Goal: Information Seeking & Learning: Learn about a topic

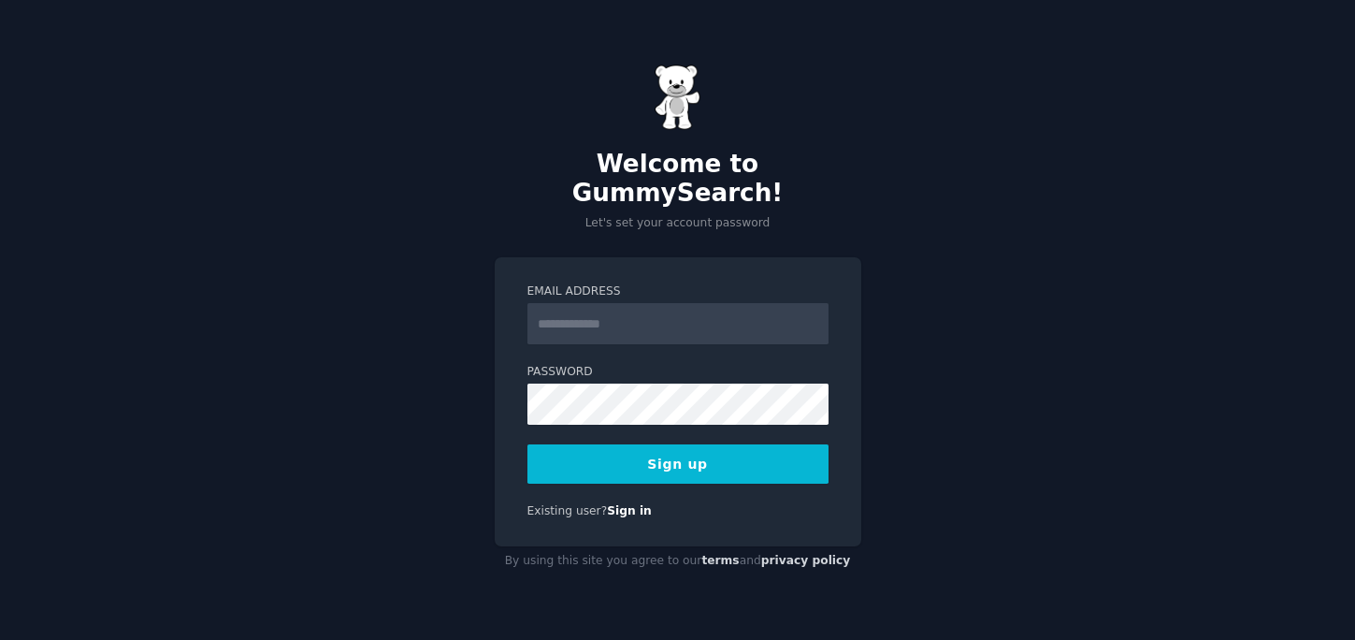
click at [586, 323] on input "Email Address" at bounding box center [677, 323] width 301 height 41
type input "**********"
click at [781, 444] on button "Sign up" at bounding box center [677, 463] width 301 height 39
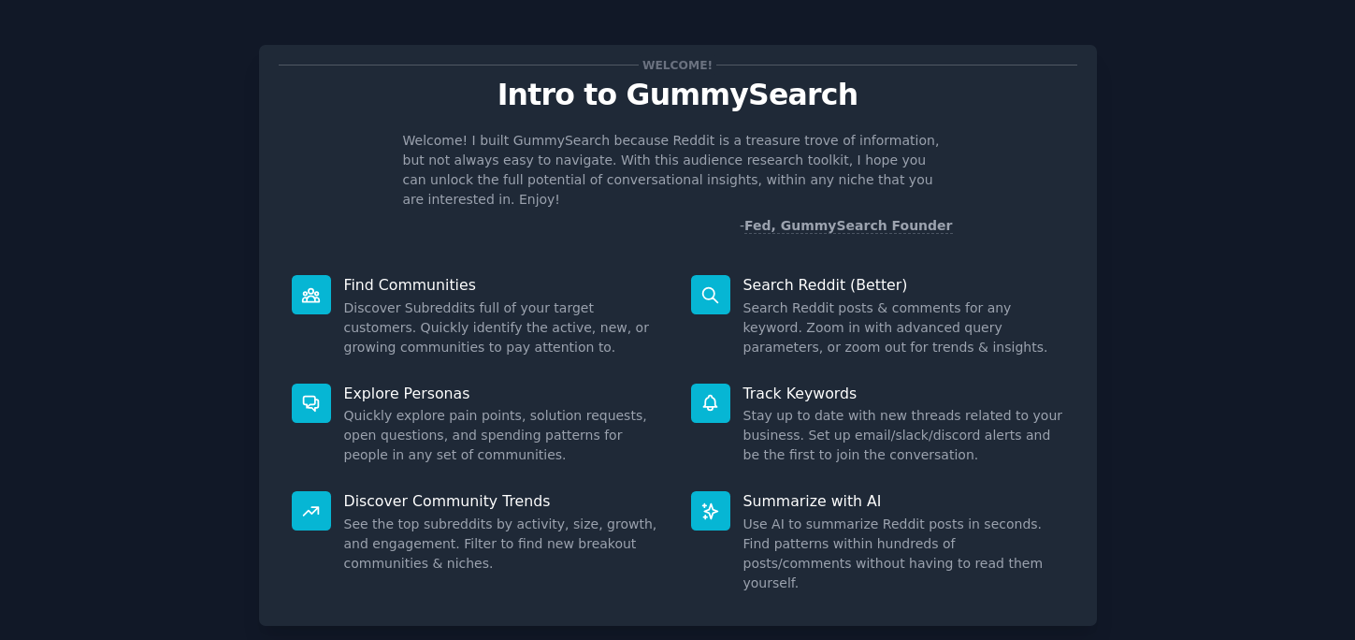
scroll to position [16, 0]
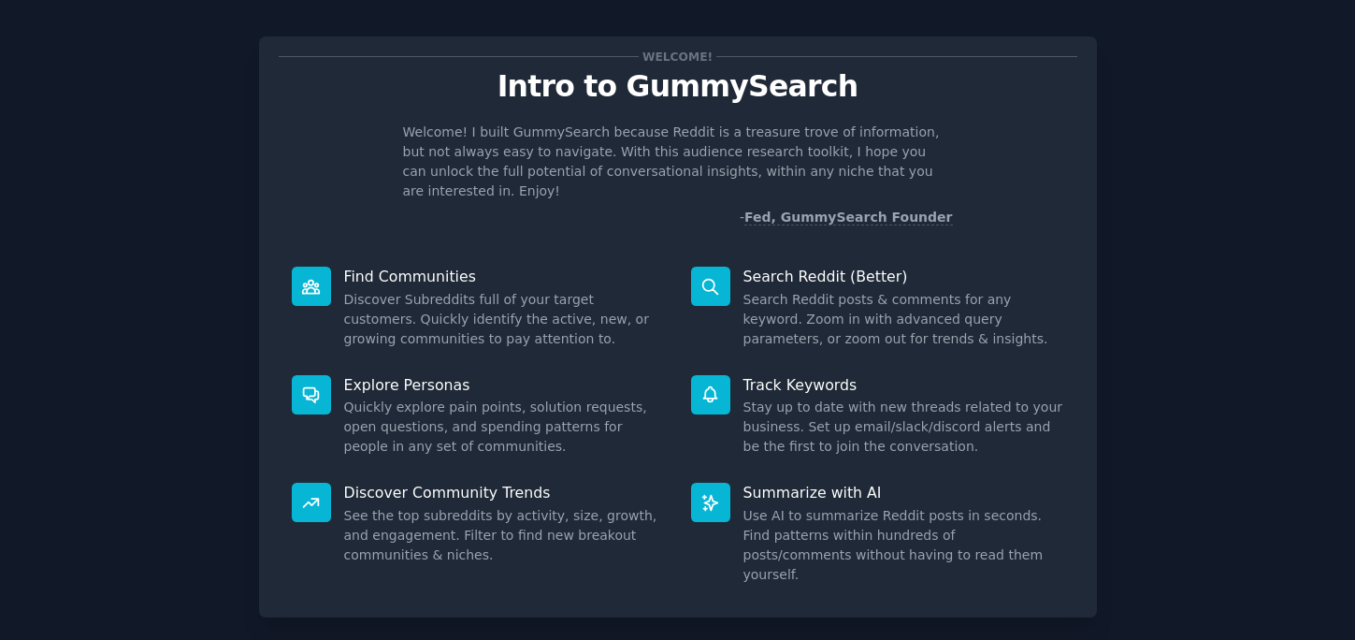
click at [864, 397] on dd "Stay up to date with new threads related to your business. Set up email/slack/d…" at bounding box center [903, 426] width 321 height 59
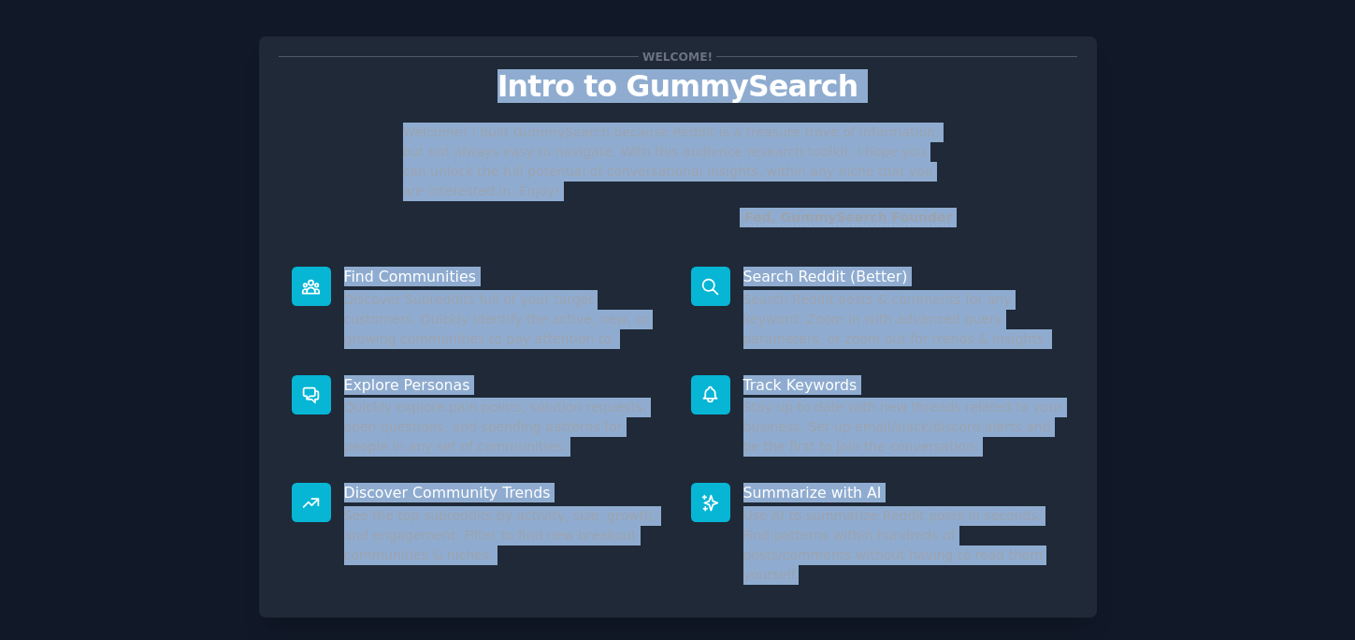
drag, startPoint x: 923, startPoint y: 543, endPoint x: 485, endPoint y: 69, distance: 645.2
click at [485, 69] on div "Welcome! Intro to GummySearch Welcome! I built GummySearch because Reddit is a …" at bounding box center [678, 326] width 838 height 581
copy div "Intro to GummySearch Welcome! I built GummySearch because Reddit is a treasure …"
click at [631, 290] on dd "Discover Subreddits full of your target customers. Quickly identify the active,…" at bounding box center [504, 319] width 321 height 59
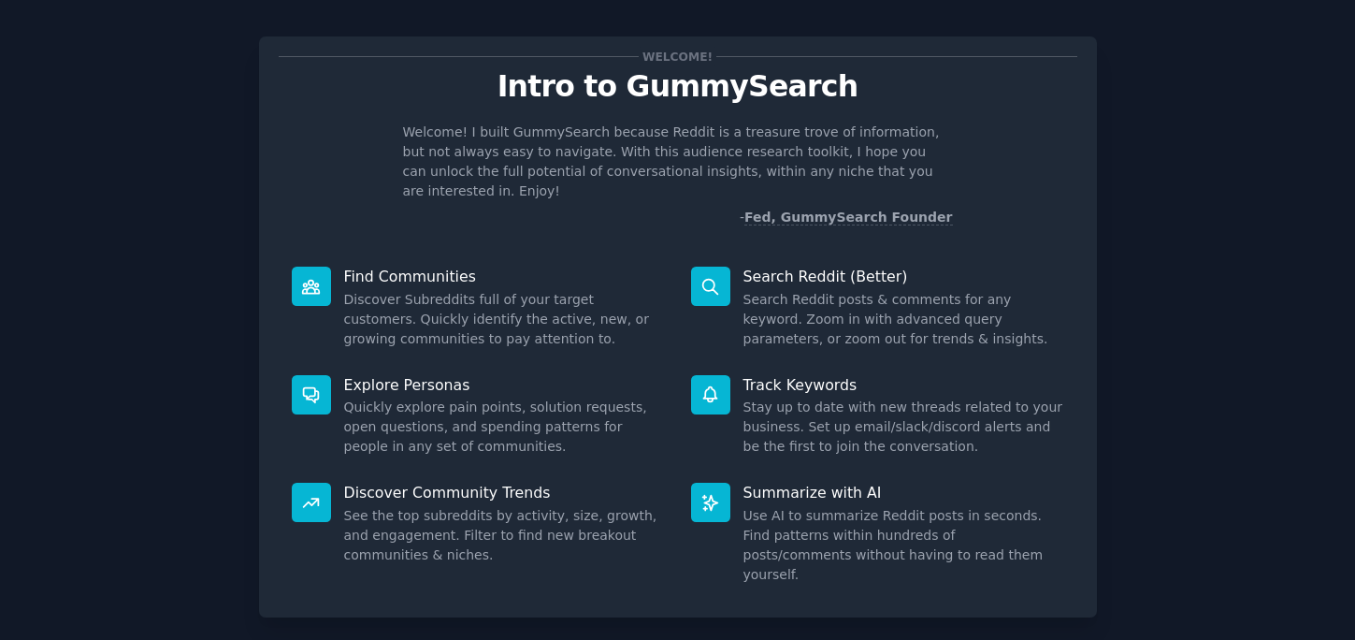
scroll to position [92, 0]
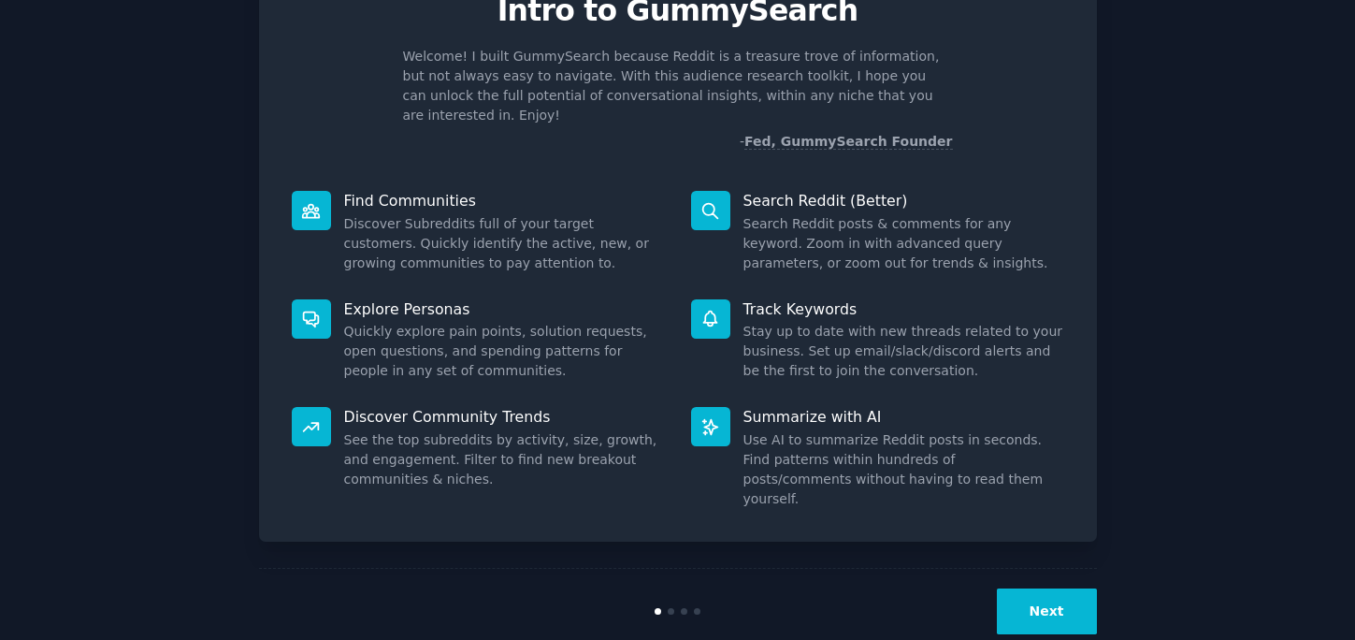
click at [1009, 588] on button "Next" at bounding box center [1047, 611] width 100 height 46
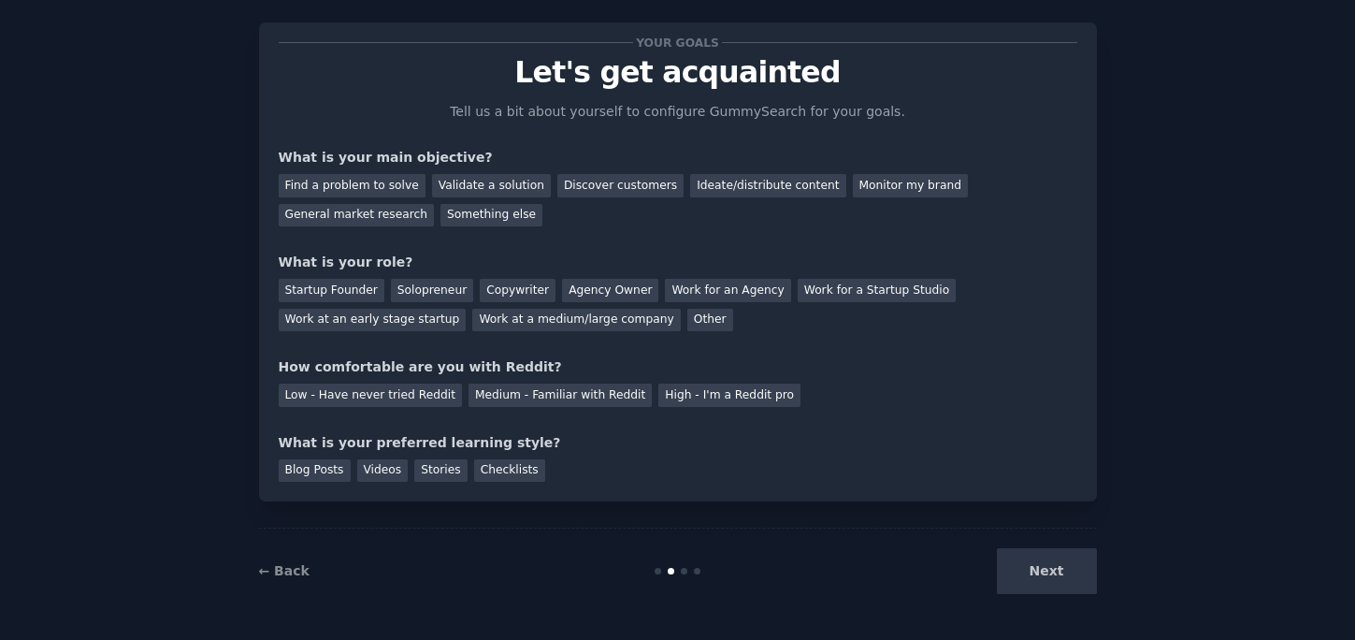
scroll to position [30, 0]
click at [857, 182] on div "Monitor my brand" at bounding box center [910, 185] width 115 height 23
click at [641, 179] on div "Discover customers" at bounding box center [620, 185] width 126 height 23
click at [855, 177] on div "Monitor my brand" at bounding box center [910, 185] width 115 height 23
click at [727, 190] on div "Ideate/distribute content" at bounding box center [767, 185] width 155 height 23
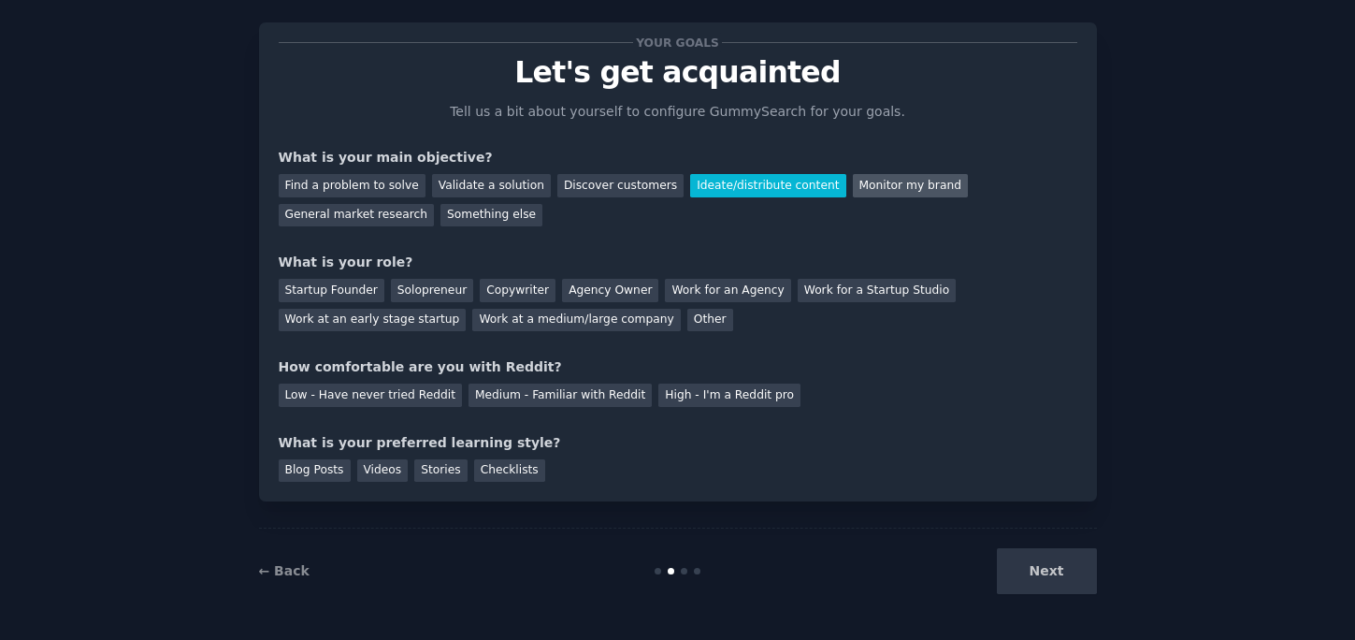
click at [853, 193] on div "Monitor my brand" at bounding box center [910, 185] width 115 height 23
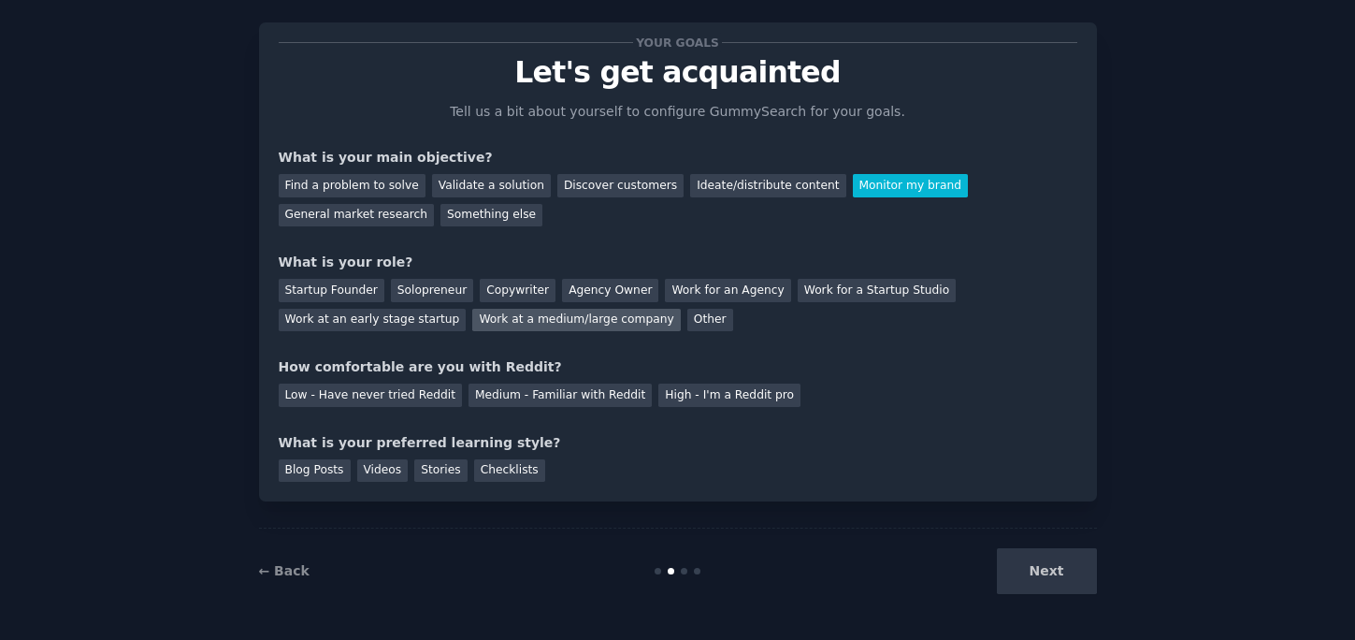
click at [541, 324] on div "Work at a medium/large company" at bounding box center [576, 320] width 208 height 23
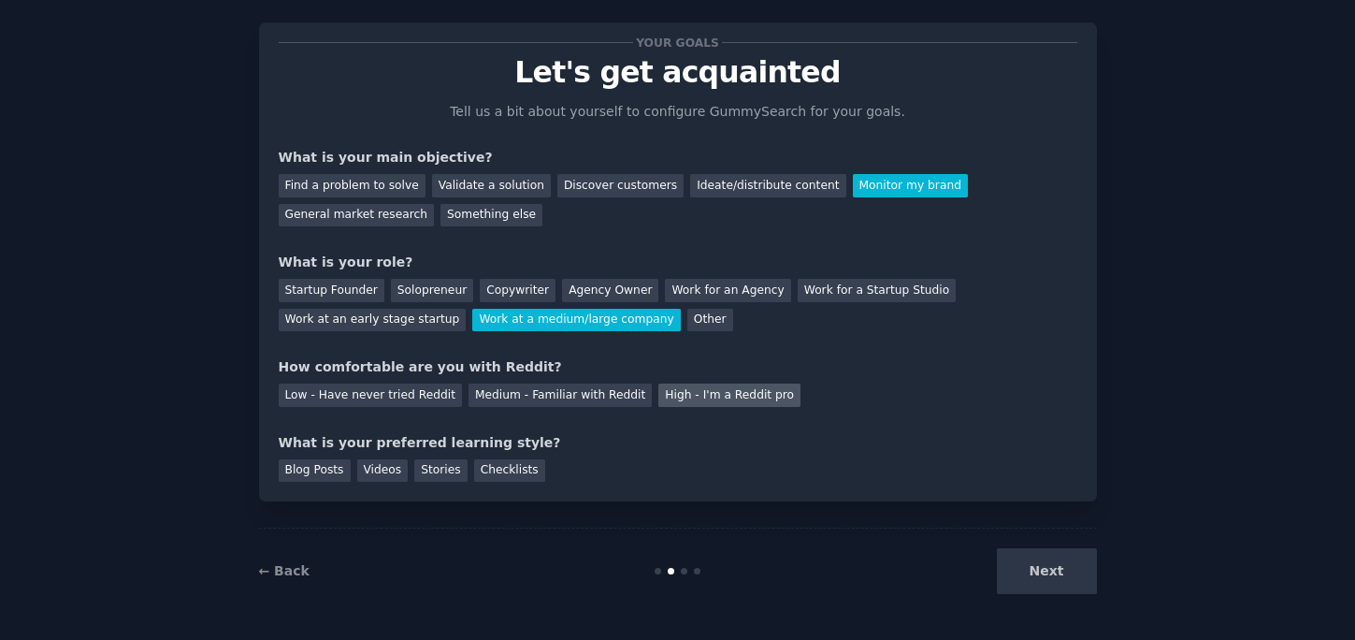
click at [658, 398] on div "High - I'm a Reddit pro" at bounding box center [729, 394] width 142 height 23
click at [1022, 567] on div "Next" at bounding box center [957, 571] width 280 height 46
click at [322, 469] on div "Blog Posts" at bounding box center [315, 470] width 72 height 23
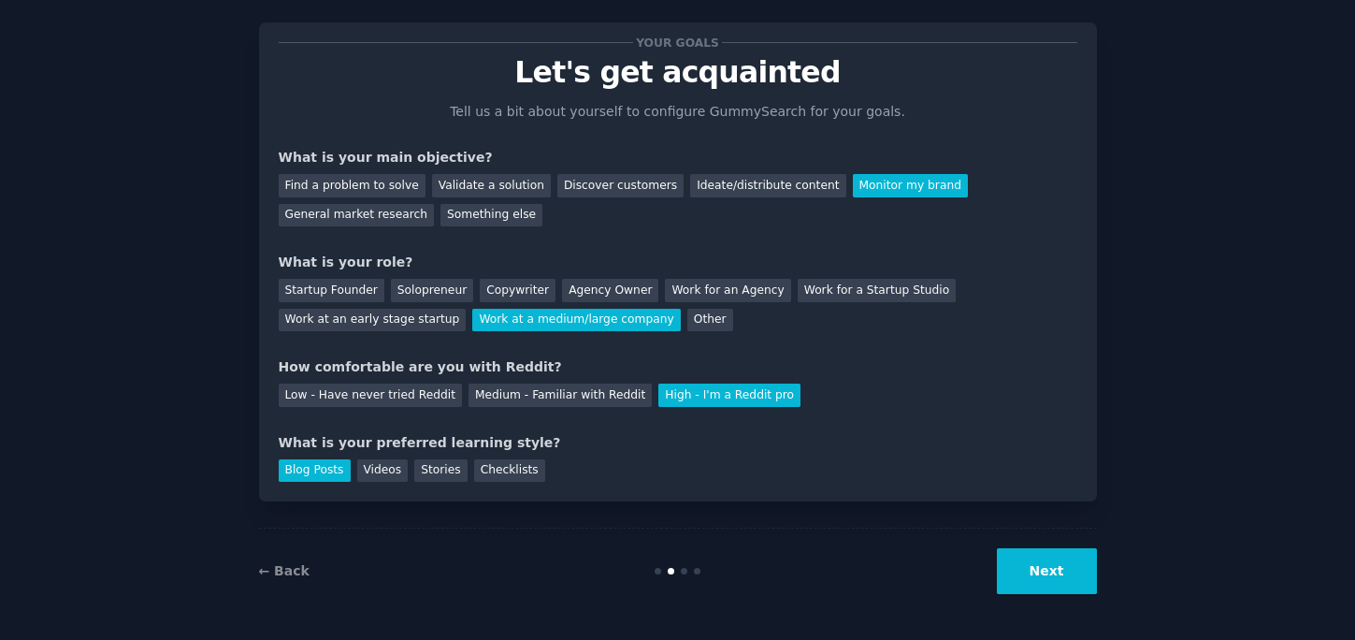
click at [1020, 565] on button "Next" at bounding box center [1047, 571] width 100 height 46
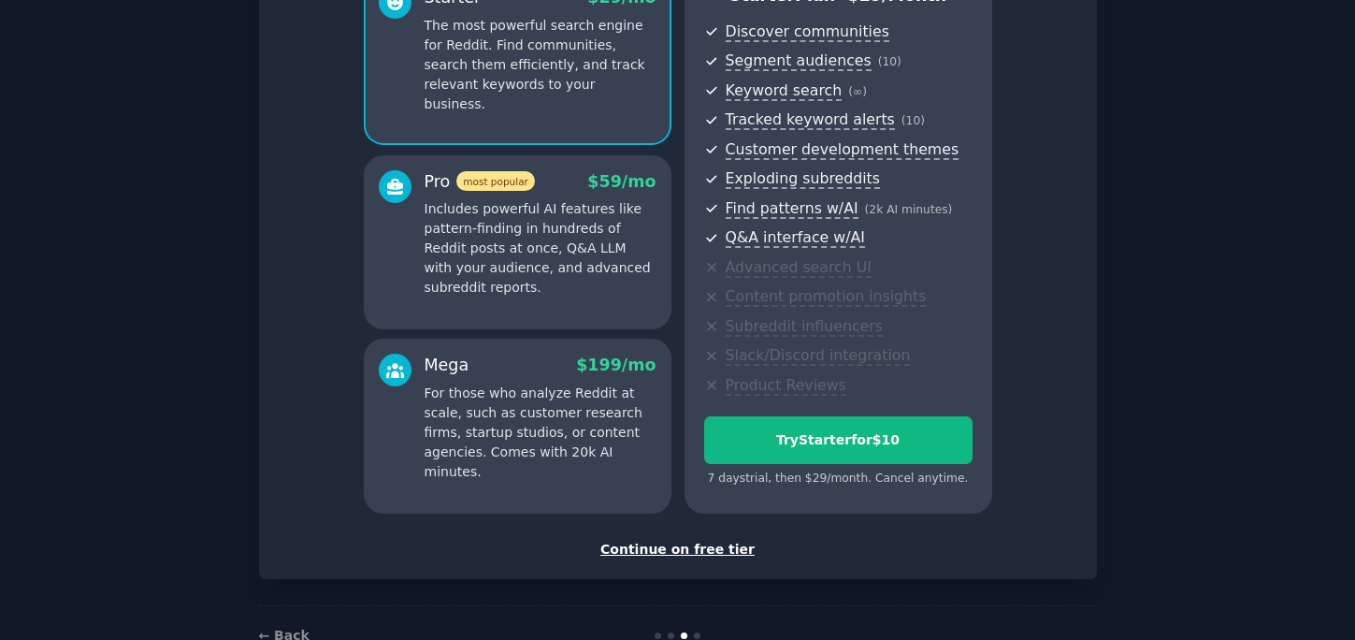
scroll to position [198, 0]
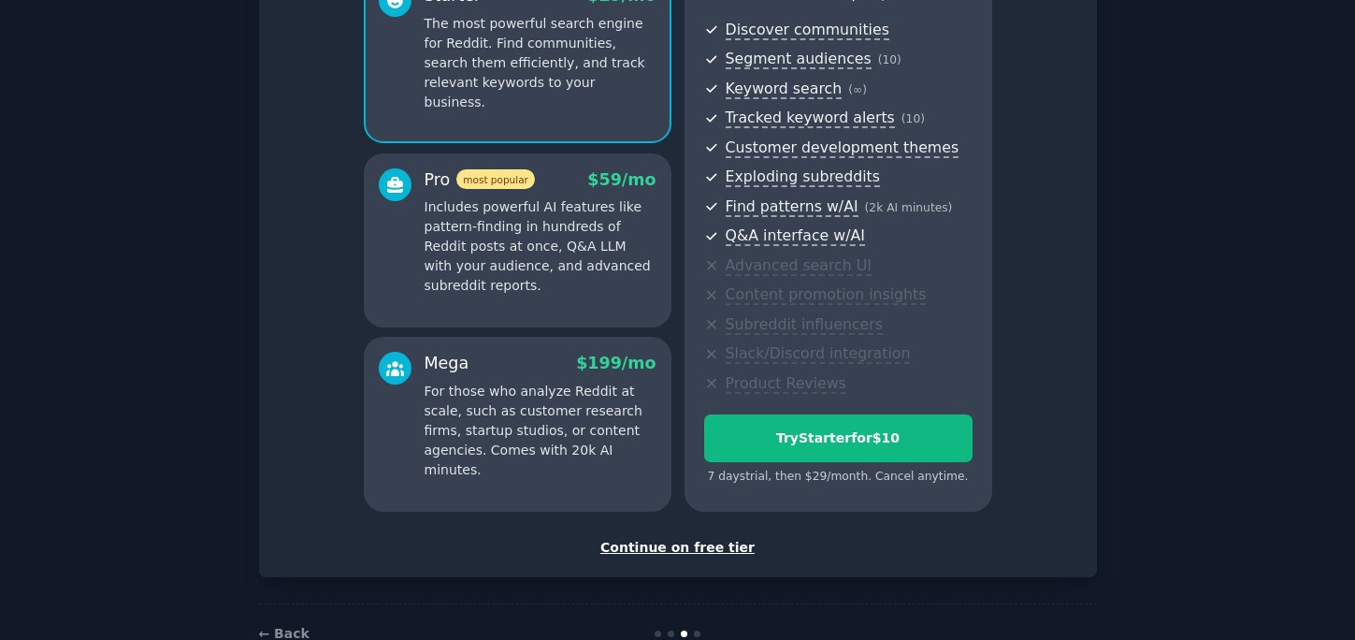
click at [682, 551] on div "Continue on free tier" at bounding box center [678, 548] width 799 height 20
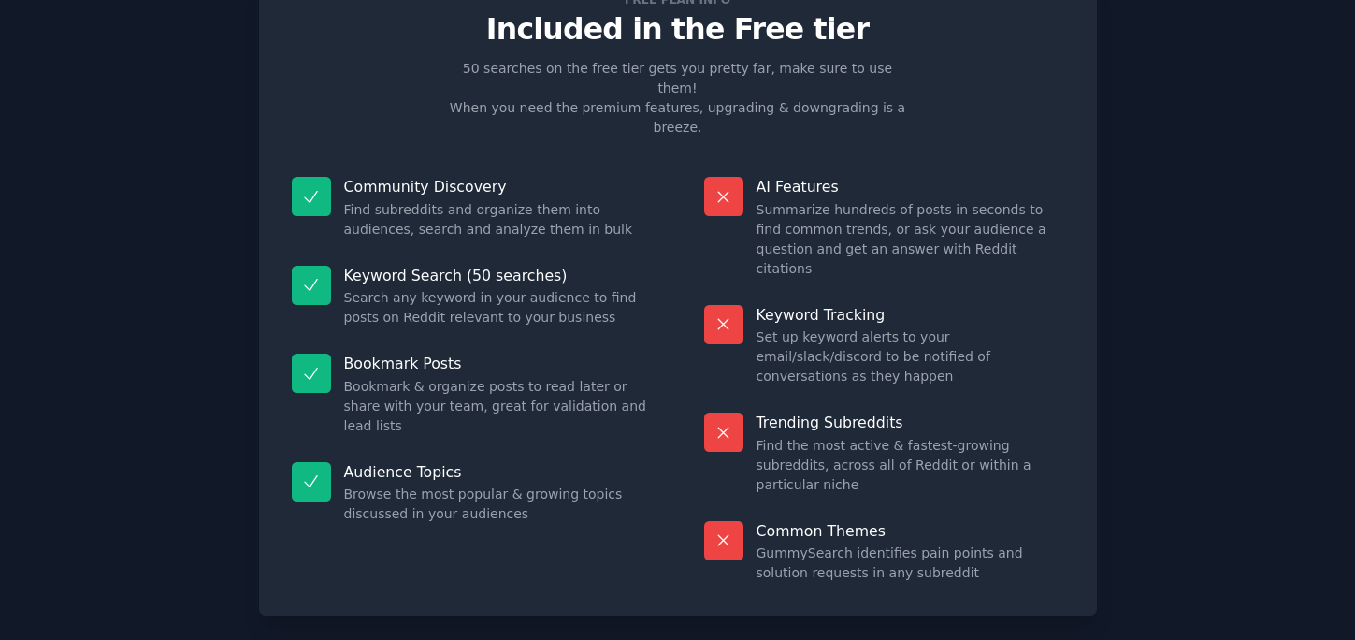
scroll to position [87, 0]
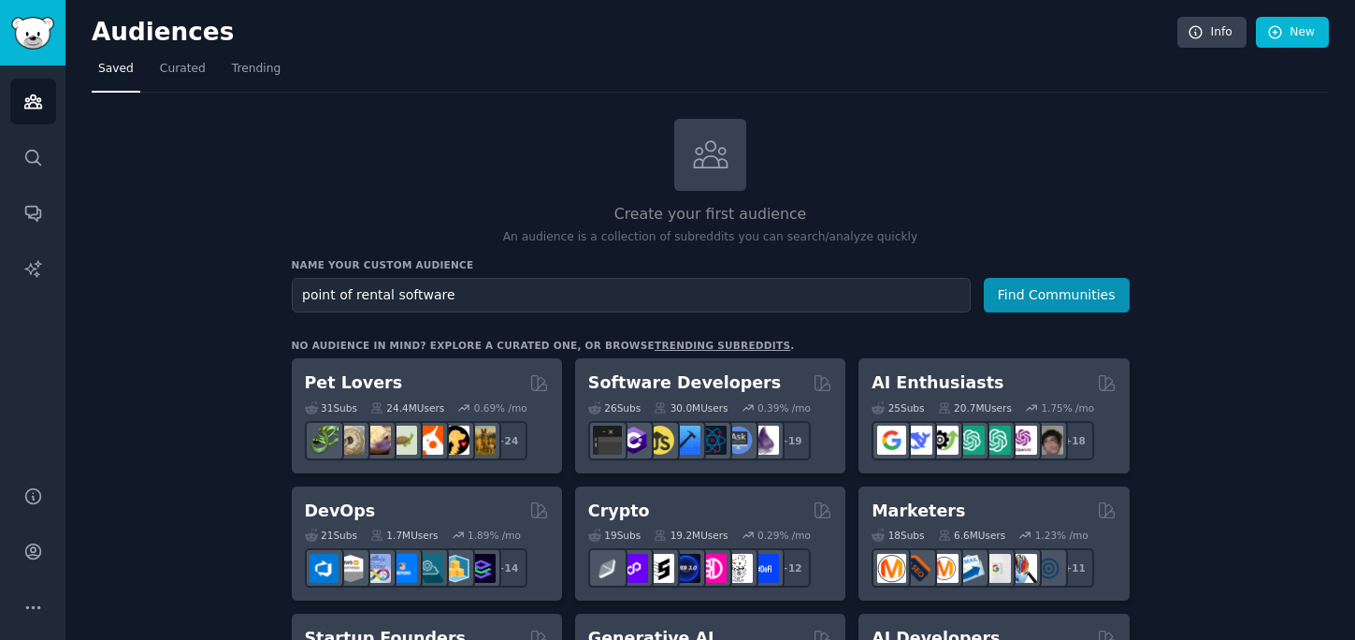
type input "point of rental software"
click at [984, 278] on button "Find Communities" at bounding box center [1057, 295] width 146 height 35
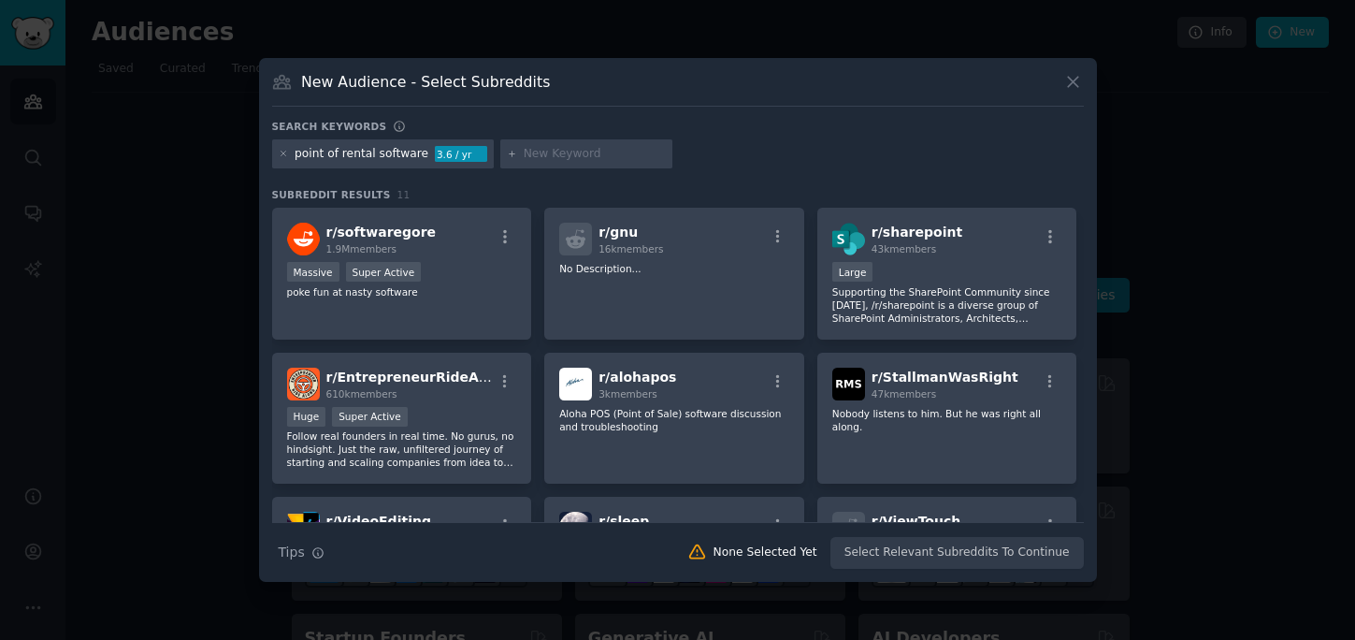
click at [617, 143] on div at bounding box center [586, 154] width 172 height 30
click at [608, 146] on input "text" at bounding box center [595, 154] width 142 height 17
click at [1071, 84] on icon at bounding box center [1073, 82] width 10 height 10
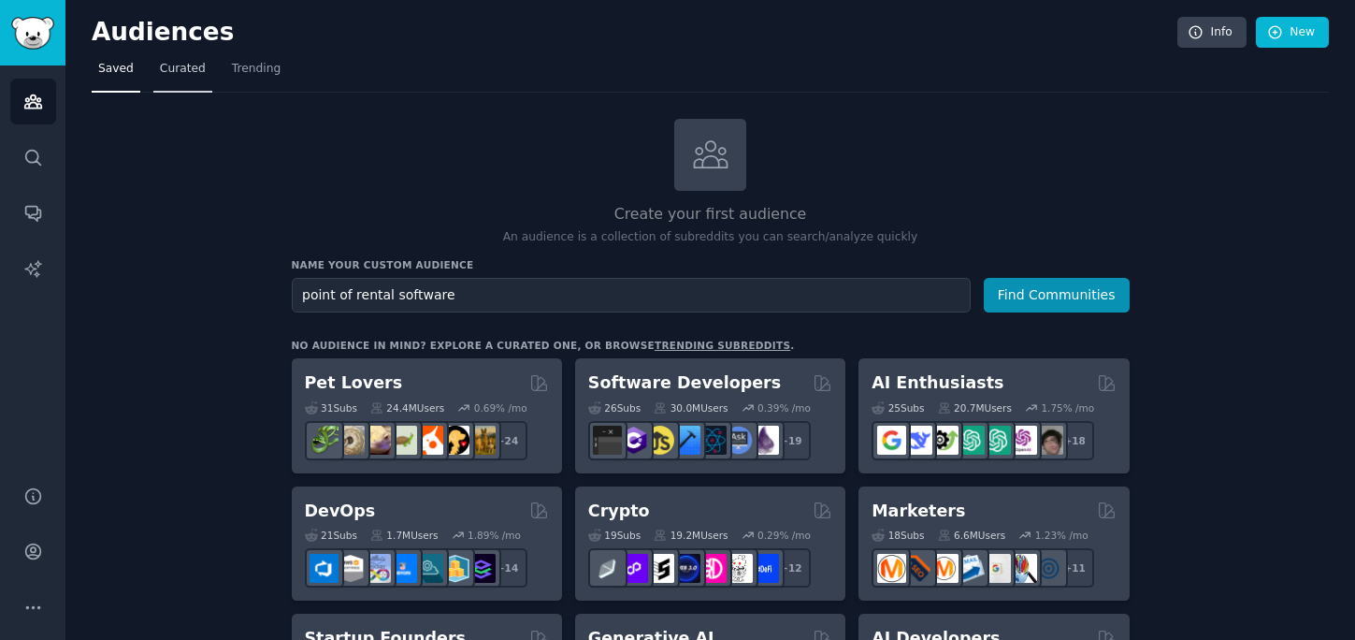
click at [168, 77] on span "Curated" at bounding box center [183, 69] width 46 height 17
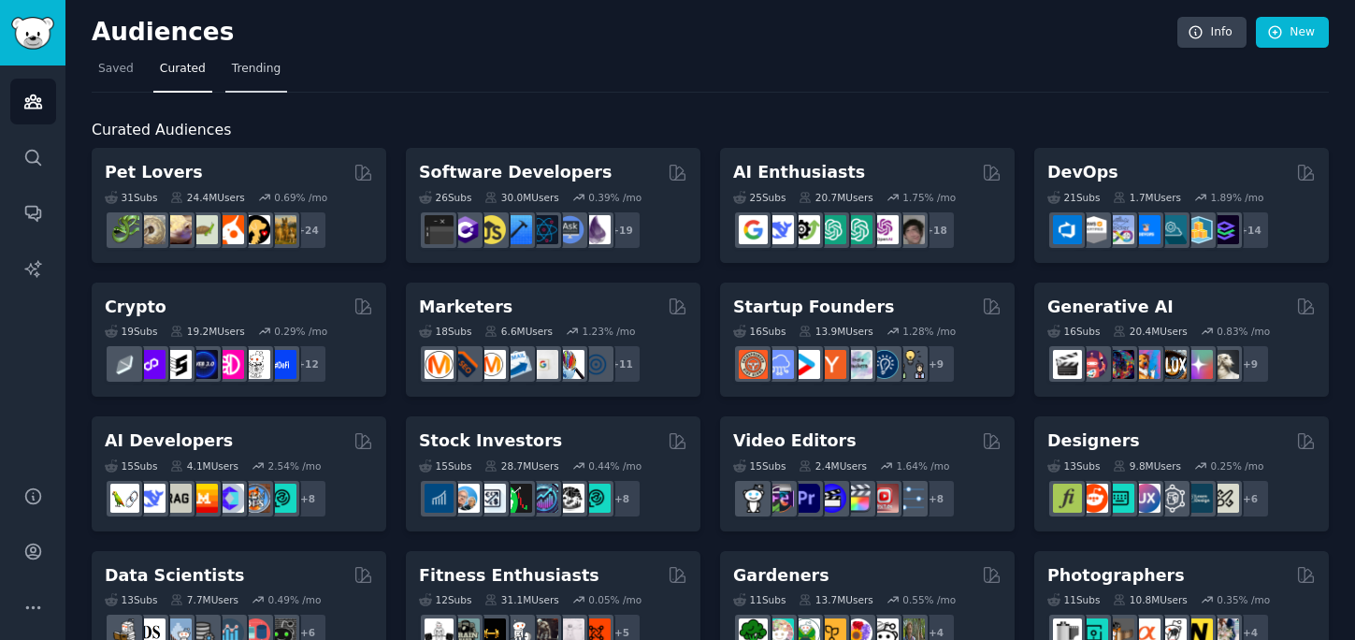
click at [257, 70] on span "Trending" at bounding box center [256, 69] width 49 height 17
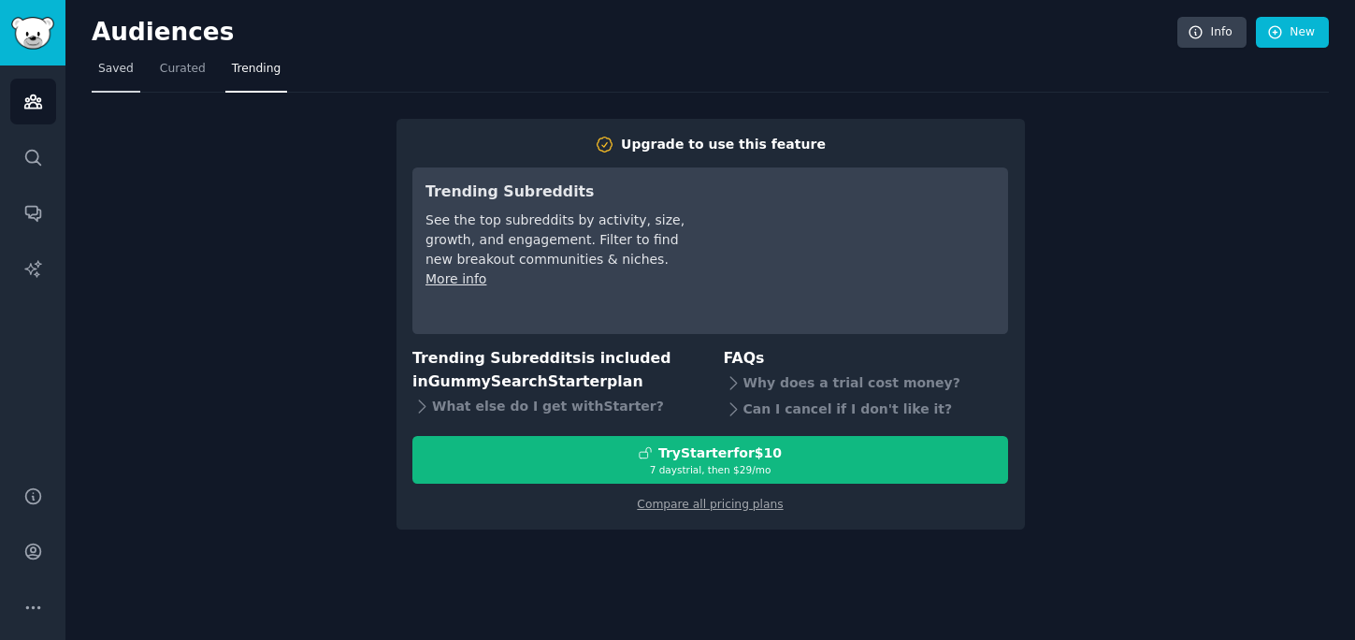
click at [114, 89] on link "Saved" at bounding box center [116, 73] width 49 height 38
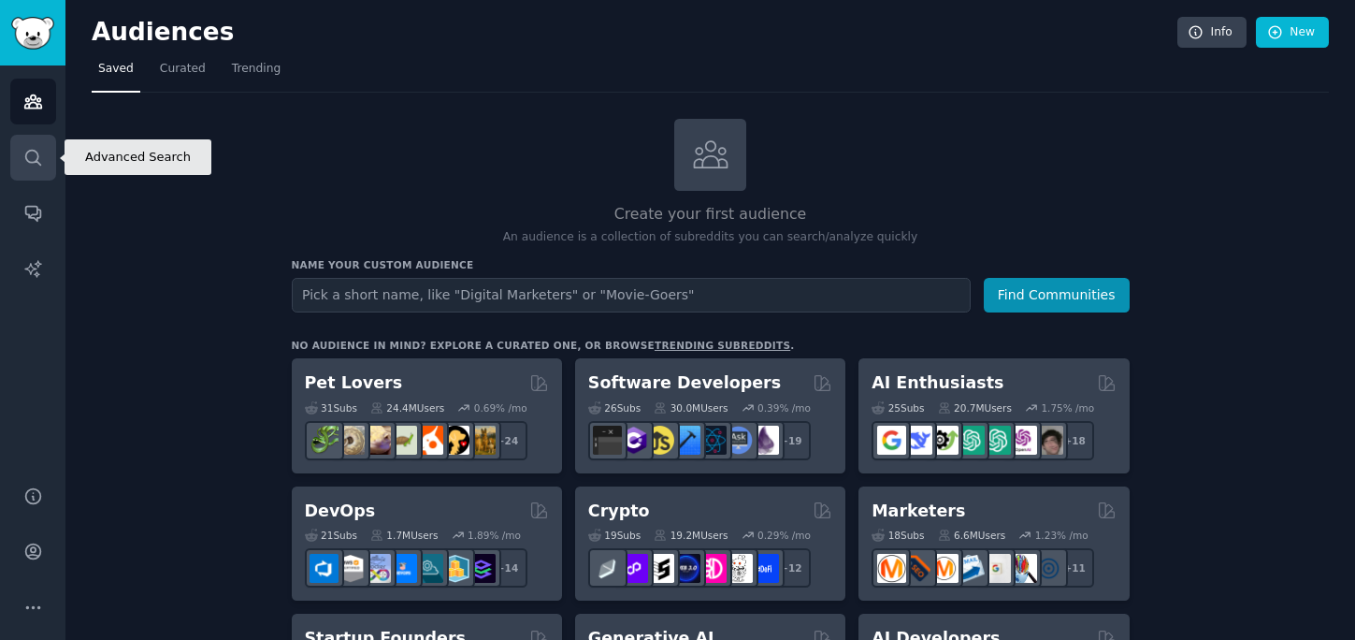
click at [27, 143] on link "Search" at bounding box center [33, 158] width 46 height 46
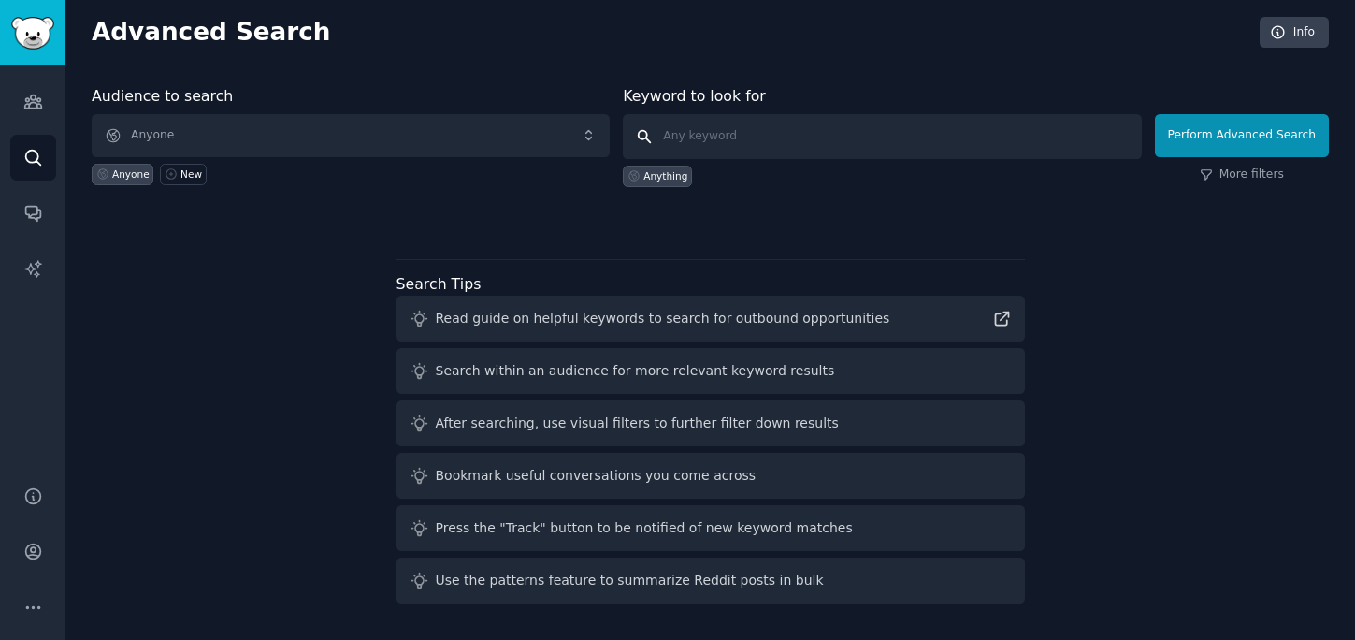
click at [703, 122] on input "text" at bounding box center [882, 136] width 518 height 45
type input "point of rental software"
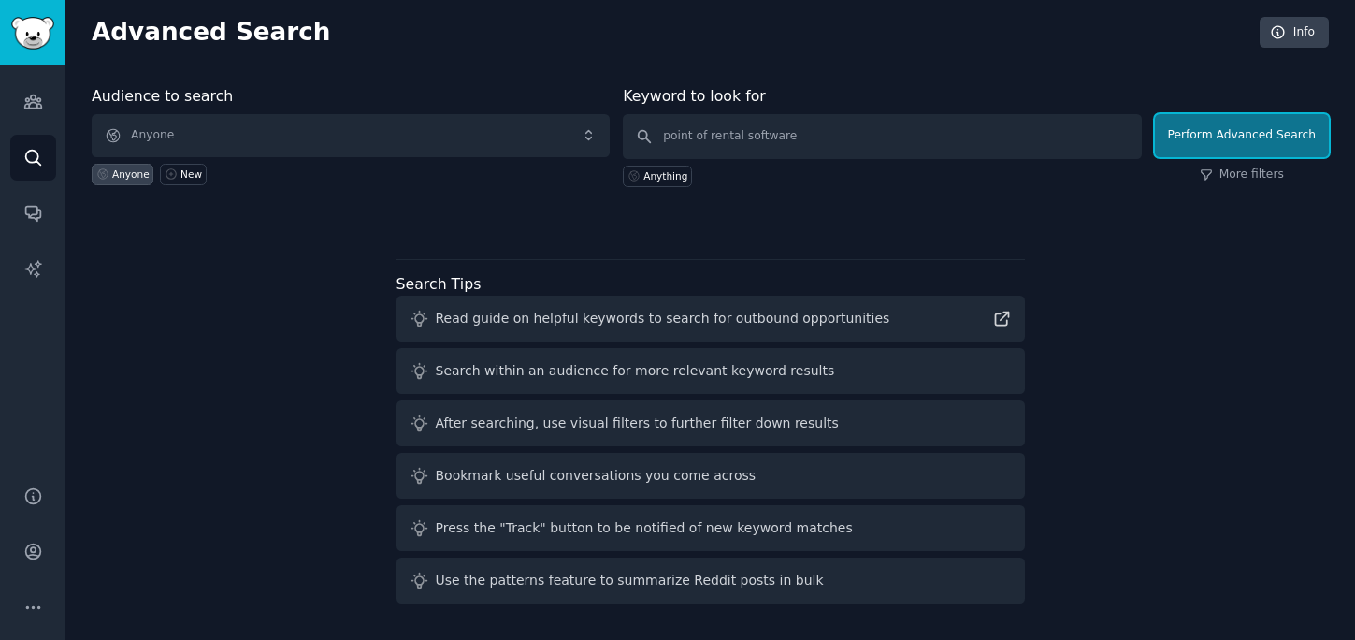
click at [1210, 133] on button "Perform Advanced Search" at bounding box center [1242, 135] width 174 height 43
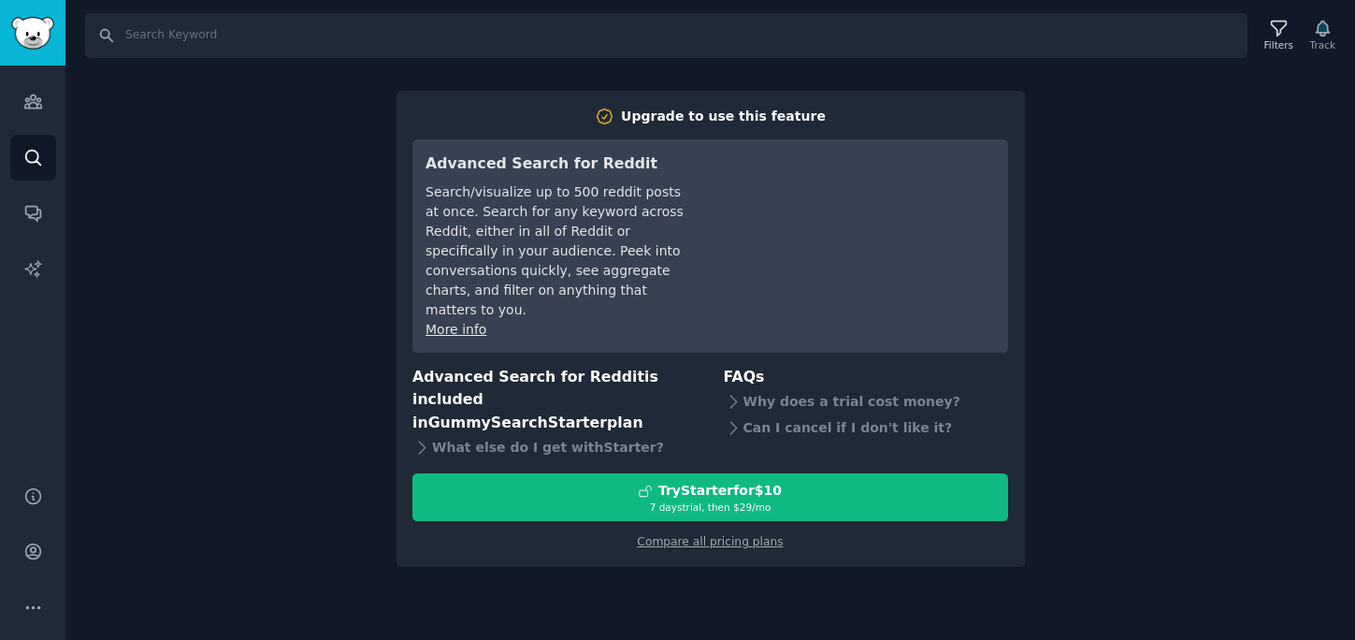
click at [1069, 121] on div "Search Filters Track Upgrade to use this feature Advanced Search for Reddit Sea…" at bounding box center [709, 320] width 1289 height 640
click at [30, 268] on icon "Sidebar" at bounding box center [33, 269] width 20 height 20
